Goal: Task Accomplishment & Management: Complete application form

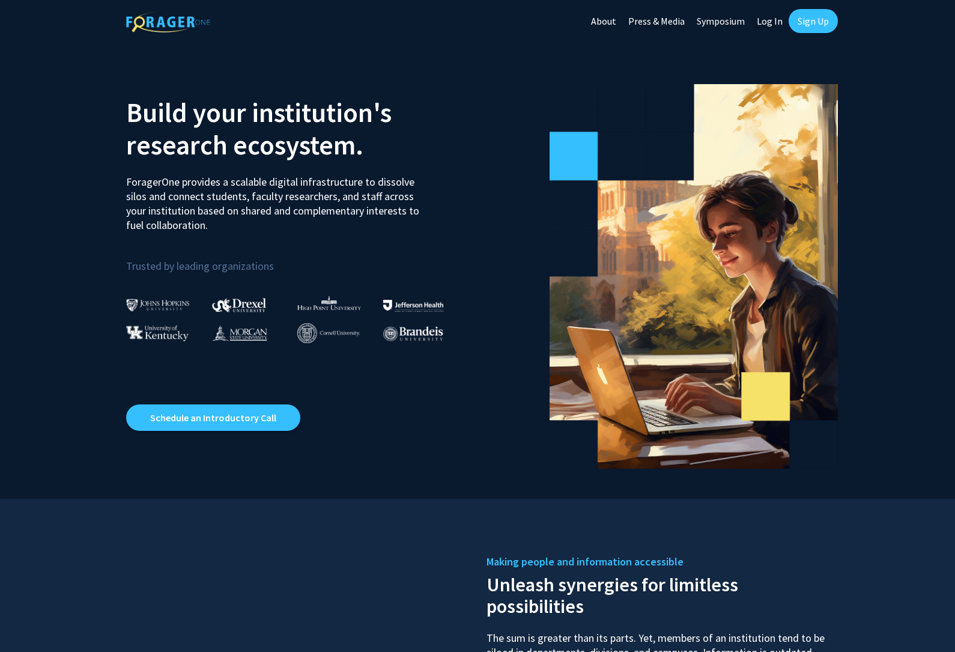
click at [811, 25] on link "Sign Up" at bounding box center [813, 21] width 49 height 24
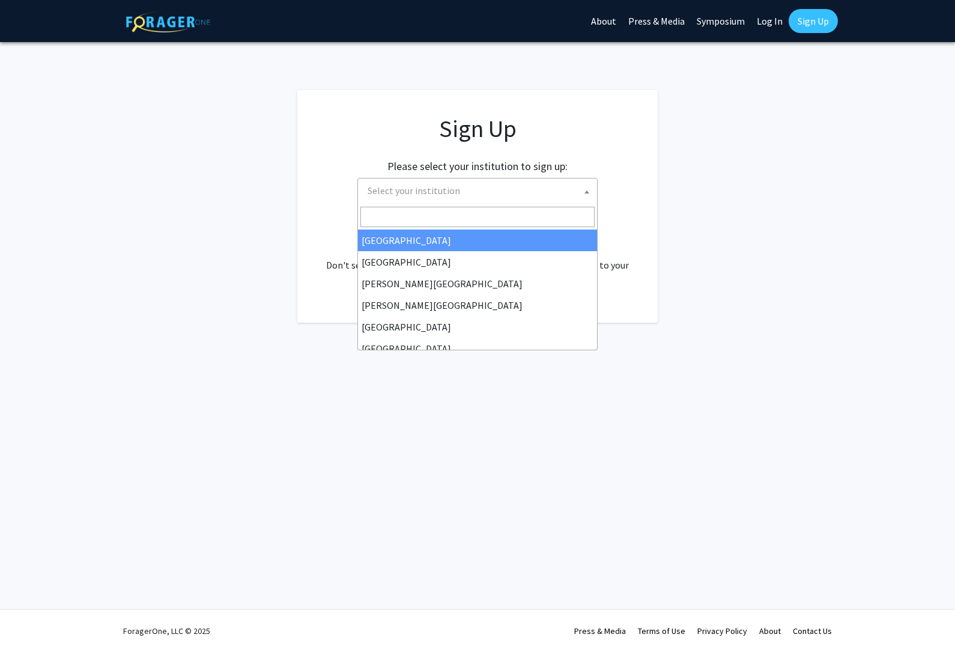
click at [452, 198] on span "Select your institution" at bounding box center [480, 190] width 234 height 25
type input "[GEOGRAPHIC_DATA]"
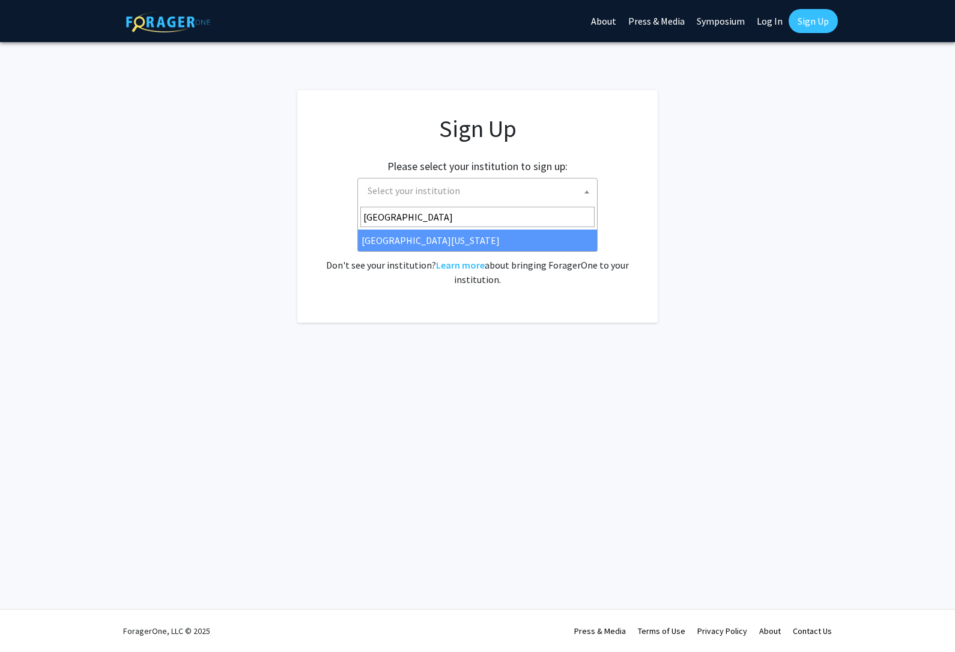
select select "31"
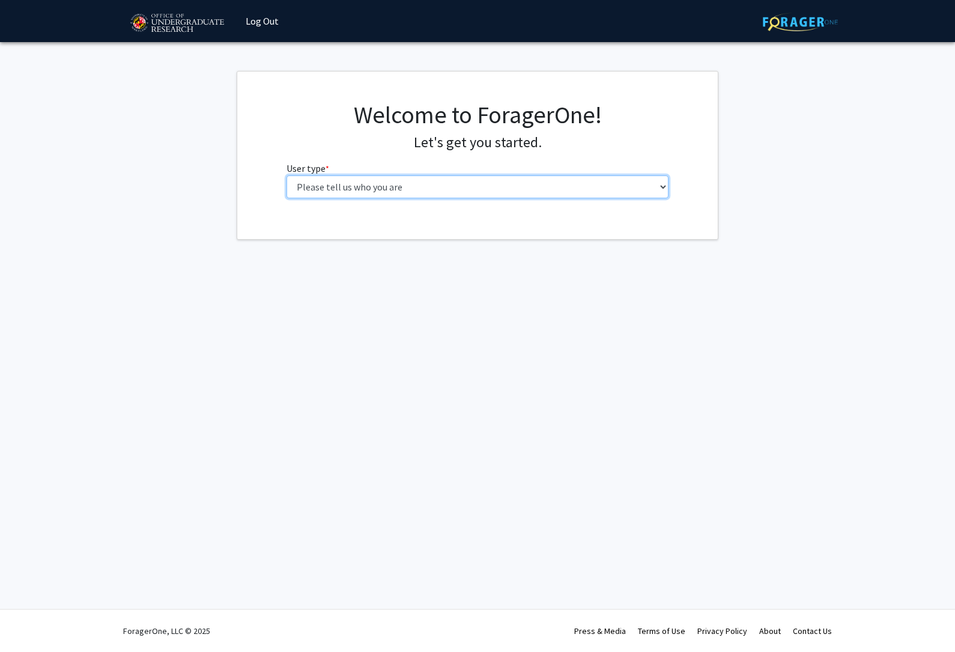
select select "1: undergrad"
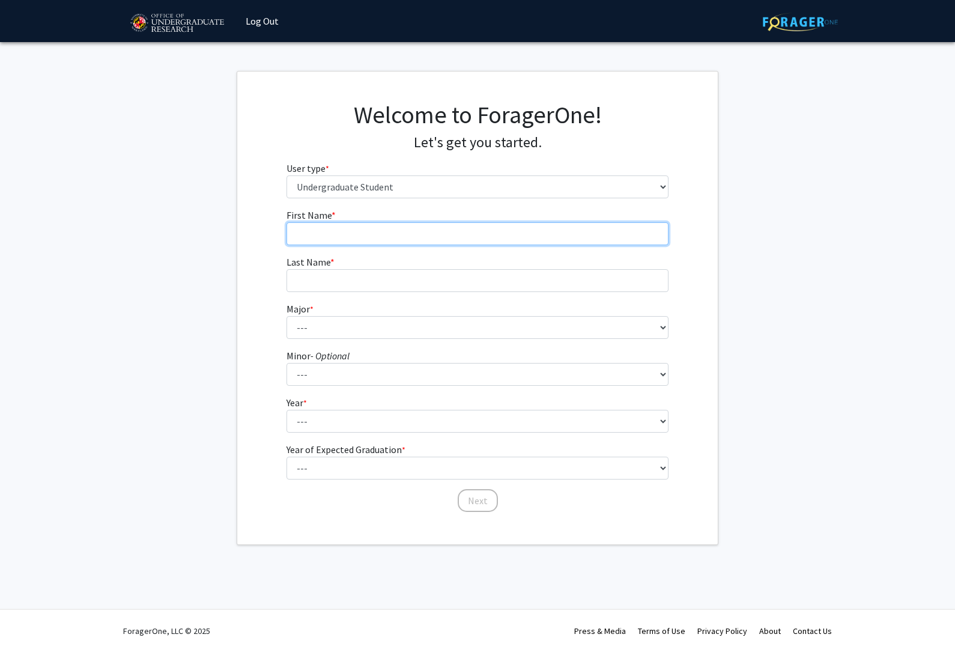
click at [417, 237] on input "First Name * required" at bounding box center [478, 233] width 383 height 23
type input "Auhon"
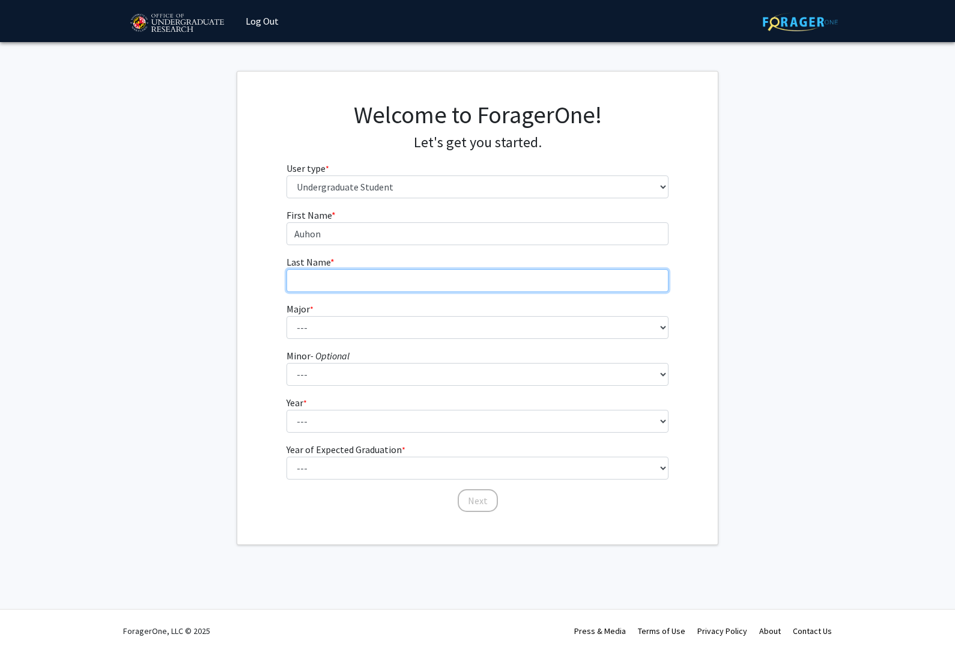
click at [459, 282] on input "Last Name * required" at bounding box center [478, 280] width 383 height 23
type input "Haldar"
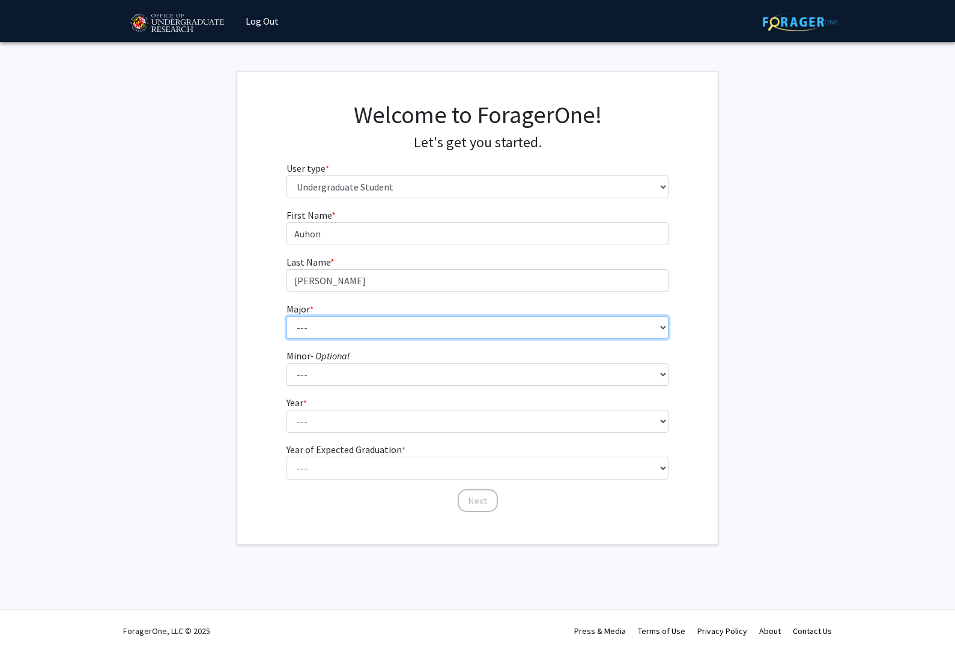
select select "28: 2329"
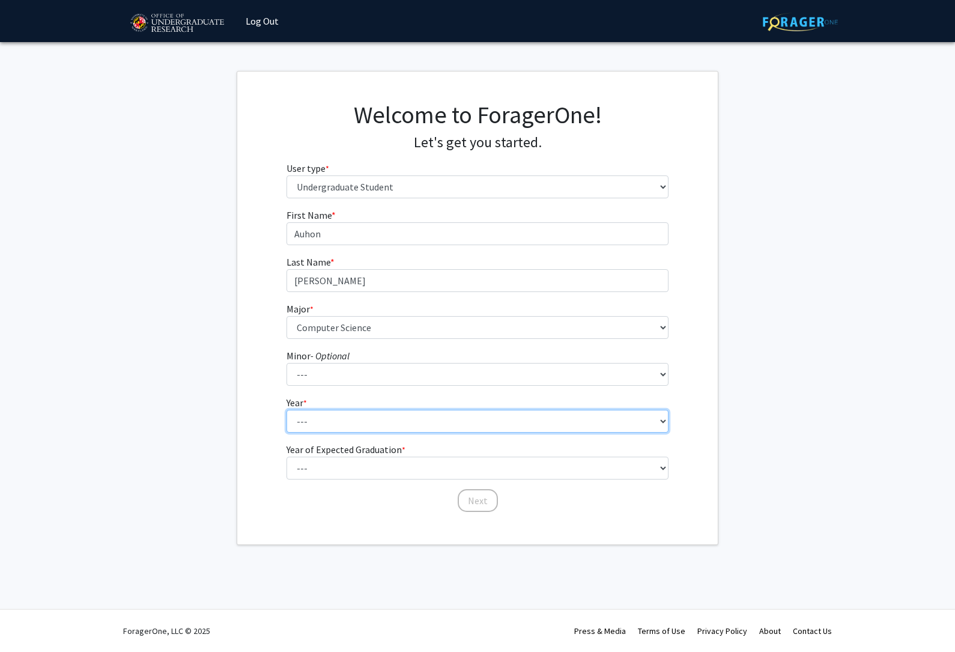
select select "1: first-year"
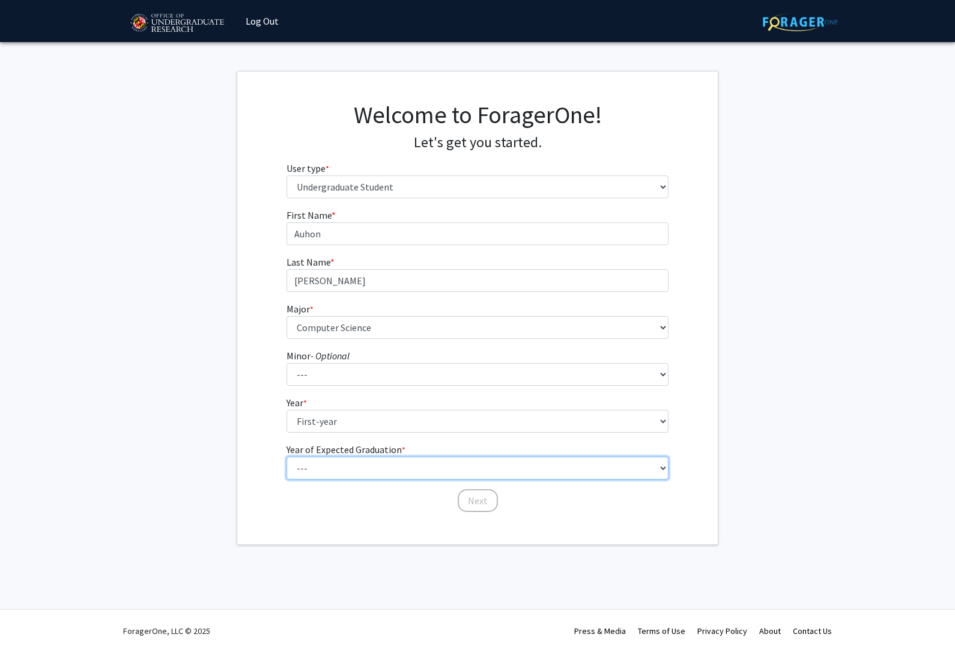
select select "5: 2029"
click at [464, 496] on button "Next" at bounding box center [478, 500] width 40 height 23
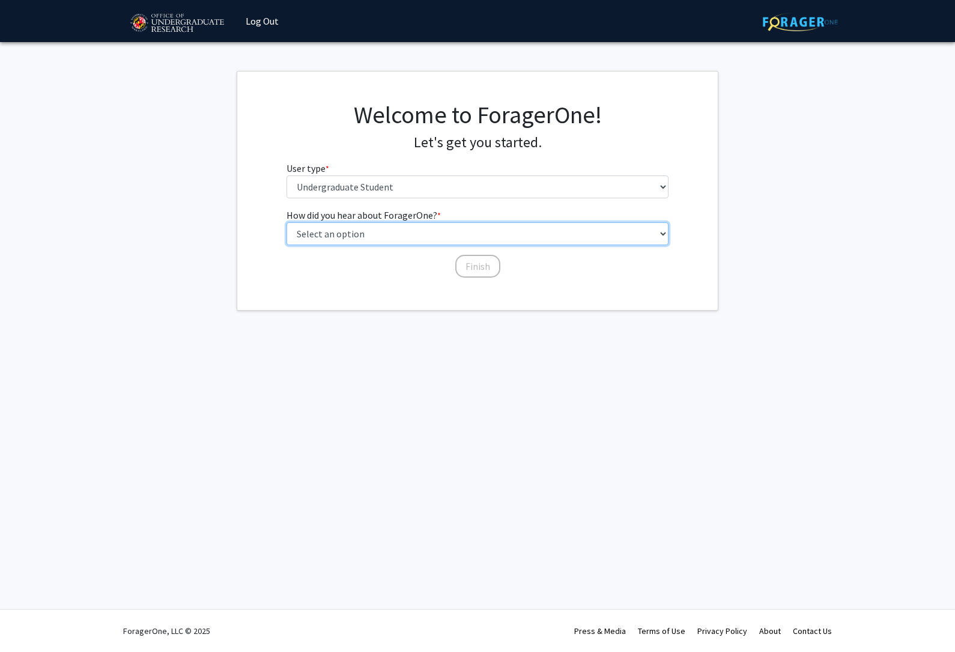
select select "1: peer_recommendation"
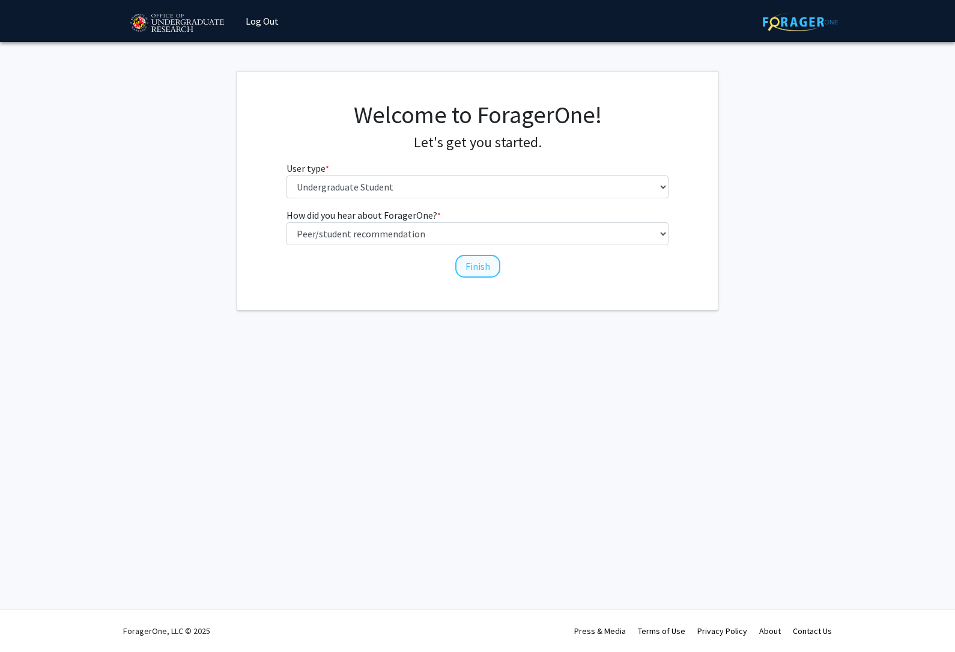
click at [476, 262] on button "Finish" at bounding box center [477, 266] width 45 height 23
